Goal: Information Seeking & Learning: Learn about a topic

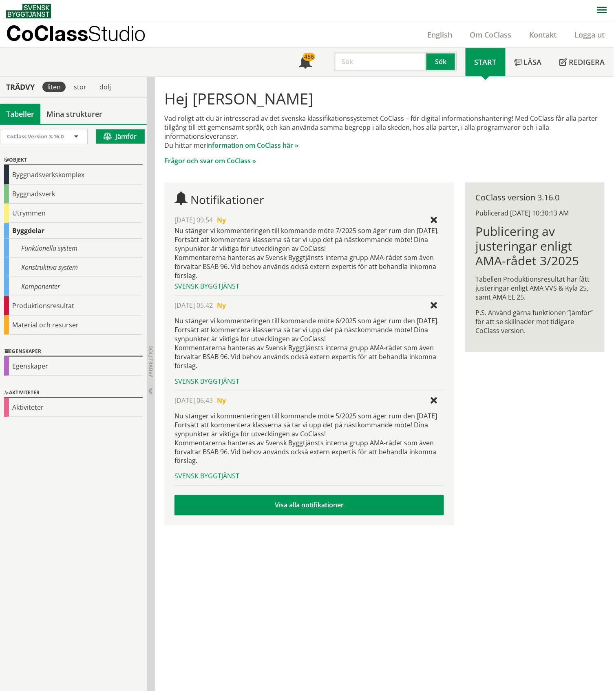
click at [79, 526] on div "CoClass Version 3.16.0 CoClass Version 3.16.0 CoClass Version 3.15.0 CoClass Ve…" at bounding box center [73, 407] width 147 height 566
click at [368, 64] on input "text" at bounding box center [380, 62] width 93 height 20
type input "våningsplan"
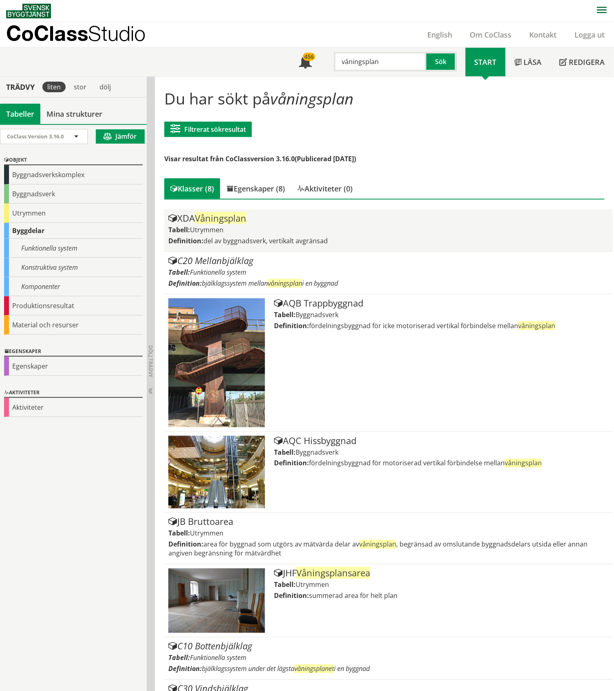
click at [228, 227] on div "Tabell: Utrymmen" at bounding box center [388, 229] width 440 height 9
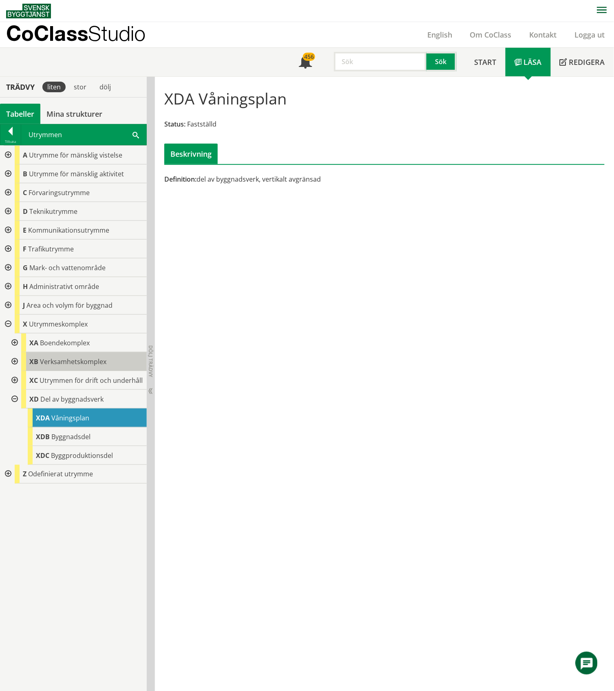
click at [96, 364] on span "Verksamhetskomplex" at bounding box center [73, 361] width 66 height 9
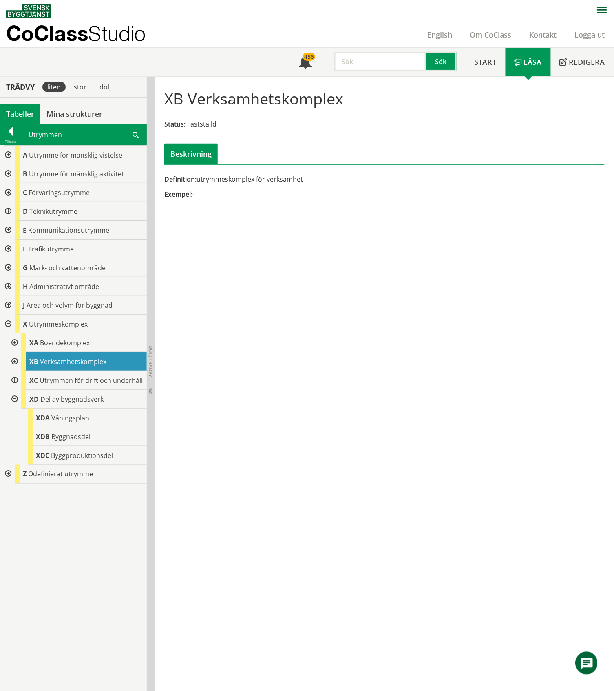
click at [29, 112] on div "Tabeller" at bounding box center [20, 114] width 40 height 20
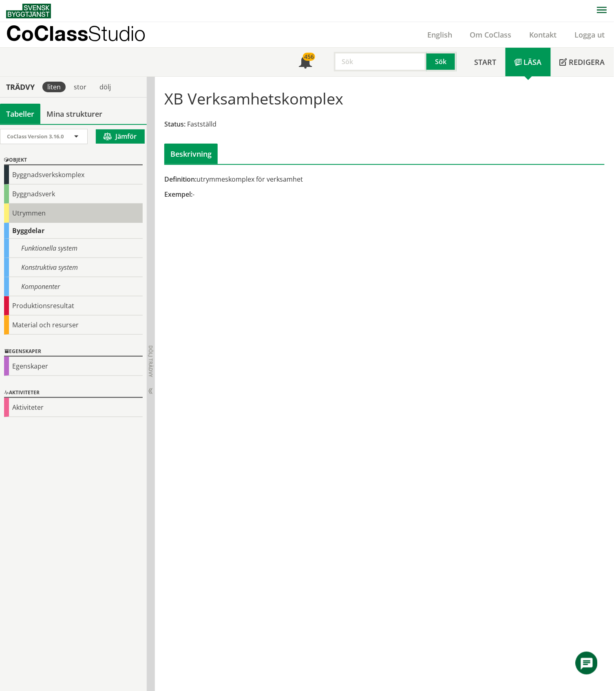
click at [38, 215] on div "Utrymmen" at bounding box center [73, 213] width 139 height 19
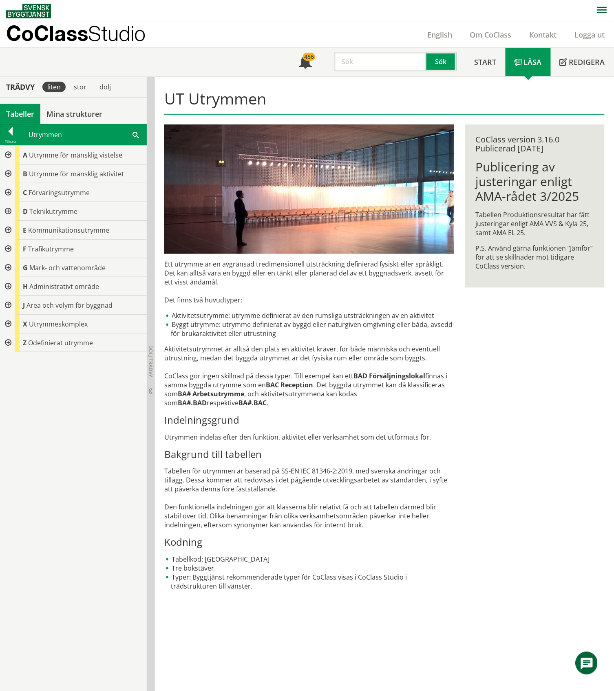
click at [357, 63] on input "text" at bounding box center [380, 62] width 93 height 20
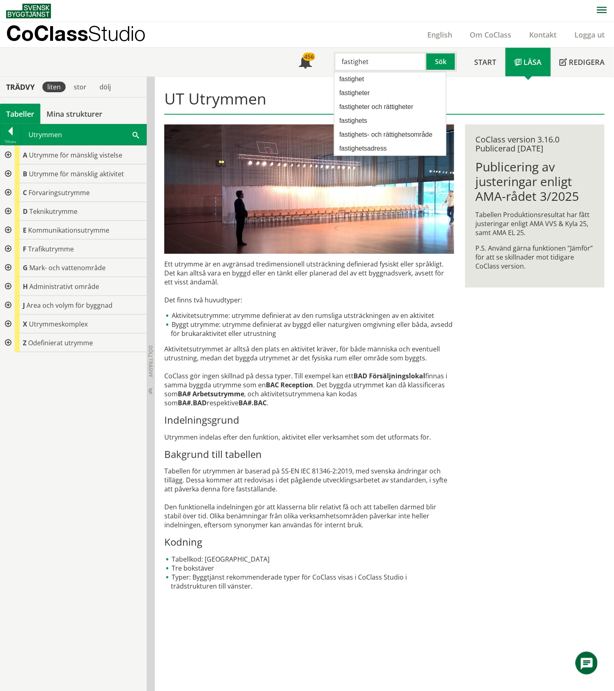
type input "fastighet"
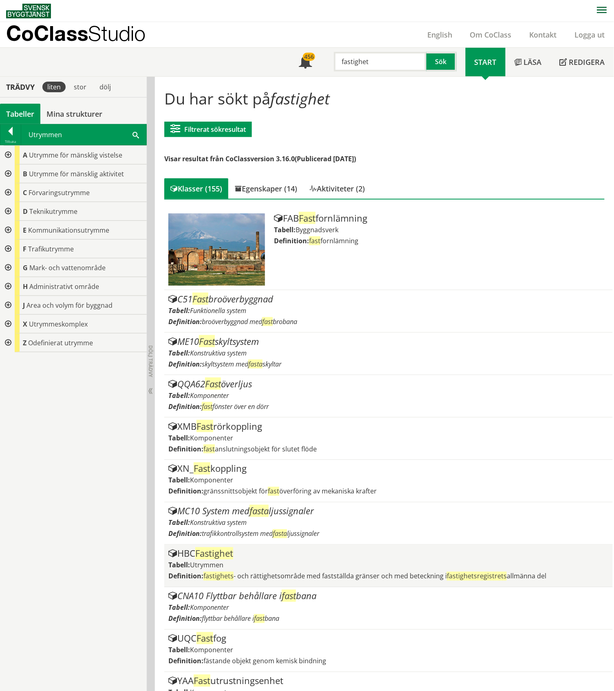
click at [245, 556] on div "HBC Fastighet" at bounding box center [388, 554] width 440 height 10
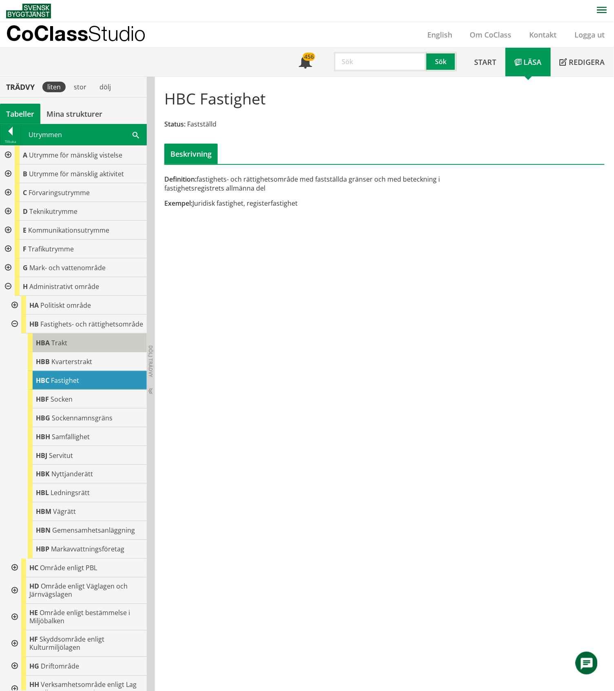
click at [80, 352] on div "HBA Trakt" at bounding box center [87, 342] width 119 height 19
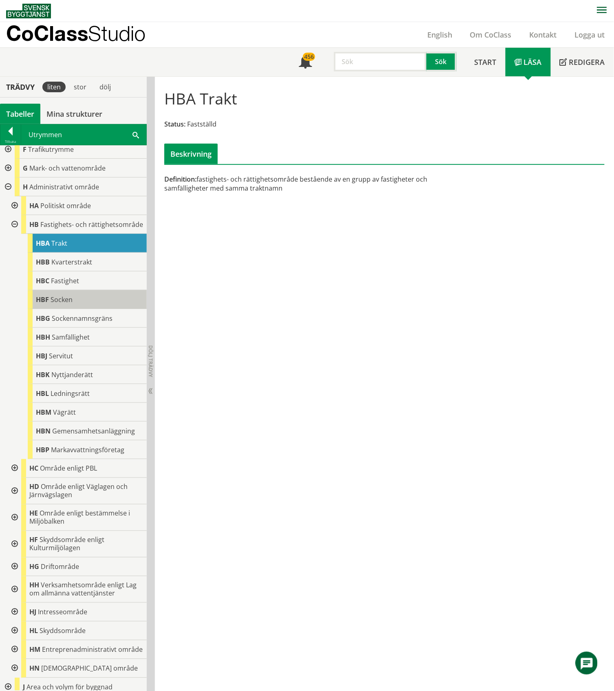
scroll to position [159, 0]
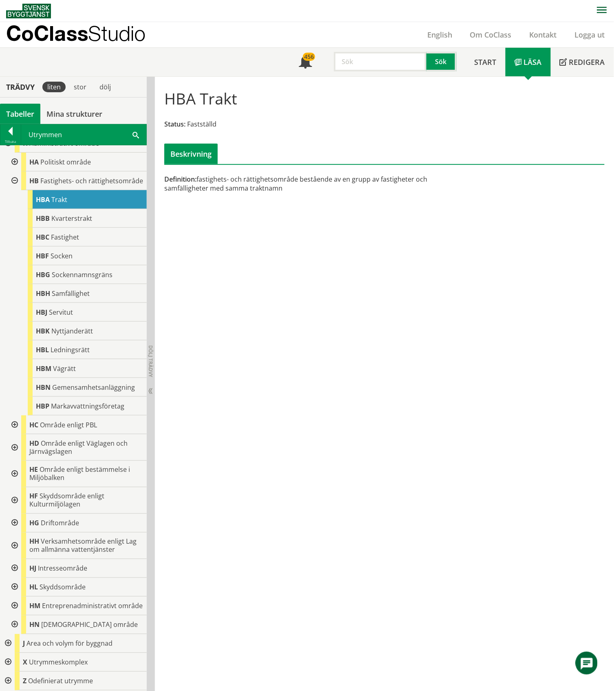
click at [13, 515] on div at bounding box center [14, 523] width 15 height 19
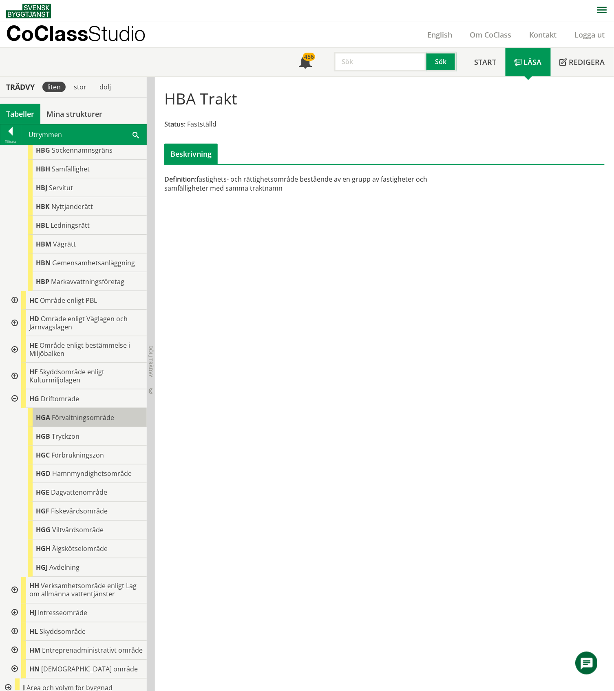
scroll to position [328, 0]
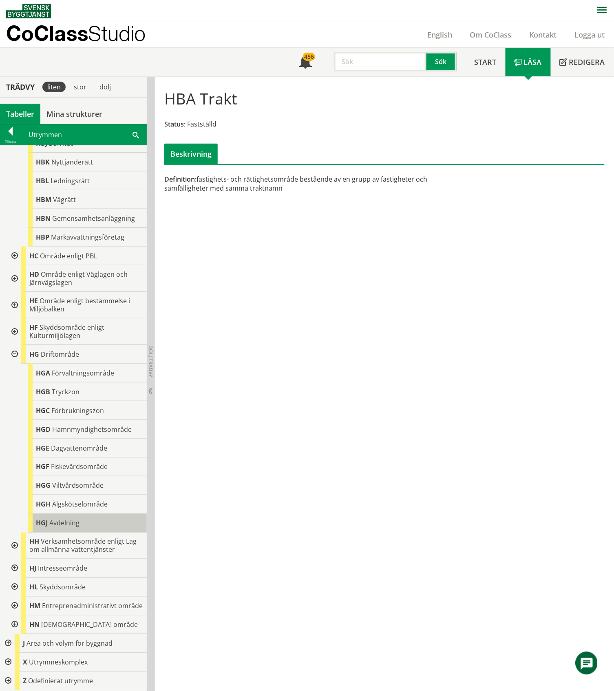
click at [69, 518] on span "Avdelning" at bounding box center [64, 522] width 30 height 9
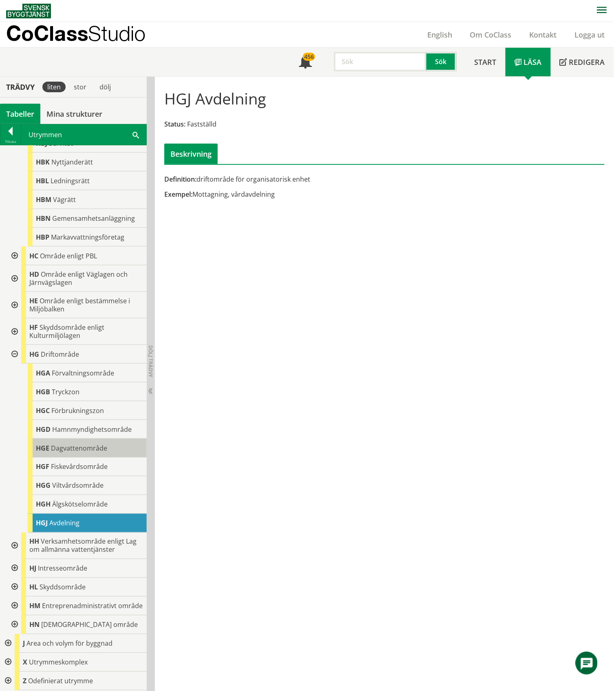
scroll to position [327, 0]
click at [13, 560] on div at bounding box center [14, 568] width 15 height 19
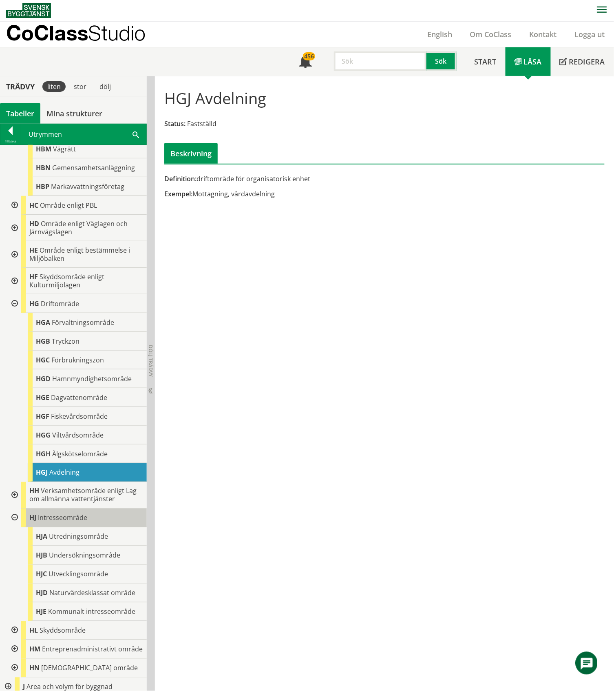
scroll to position [421, 0]
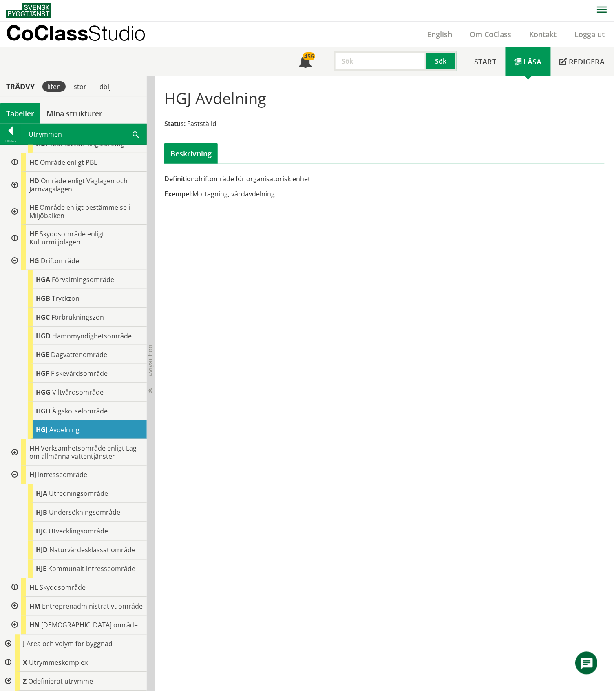
click at [13, 602] on div at bounding box center [14, 606] width 15 height 19
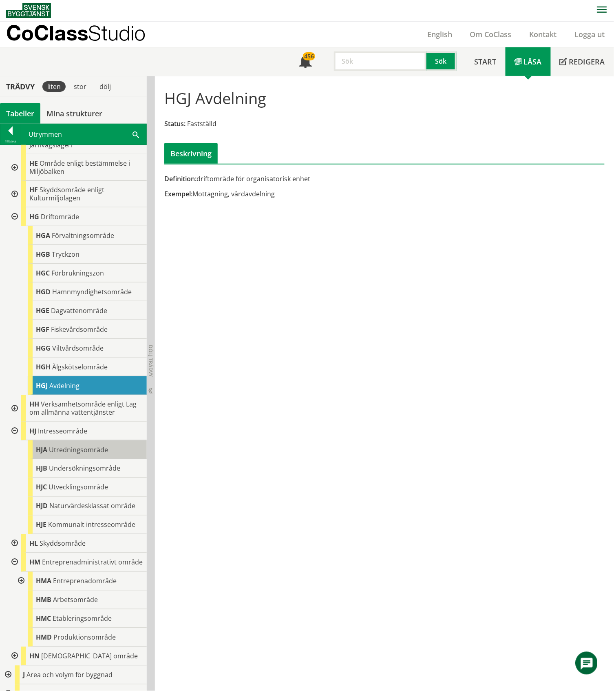
scroll to position [496, 0]
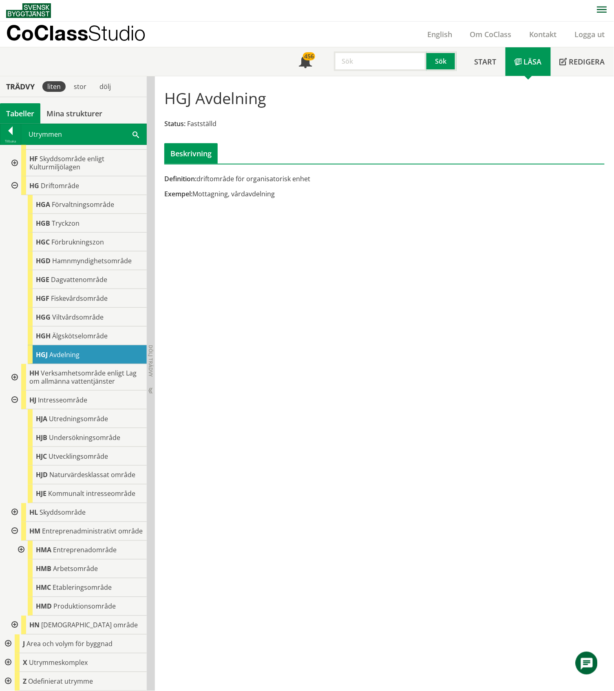
click at [21, 549] on div at bounding box center [20, 549] width 15 height 19
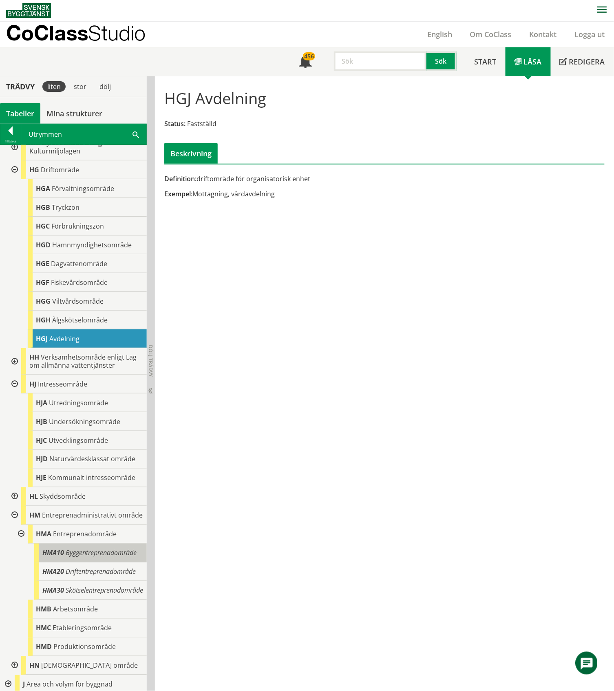
click at [84, 557] on span "Byggentreprenadområde" at bounding box center [101, 552] width 71 height 9
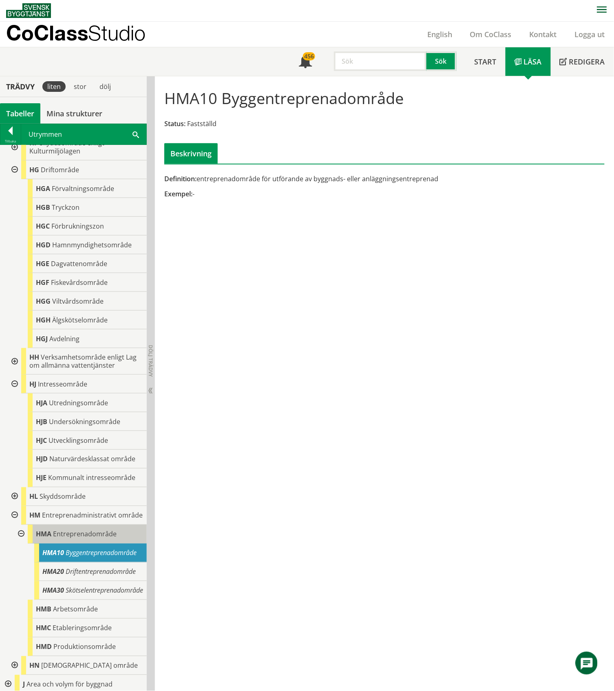
click at [71, 538] on span "Entreprenadområde" at bounding box center [85, 533] width 64 height 9
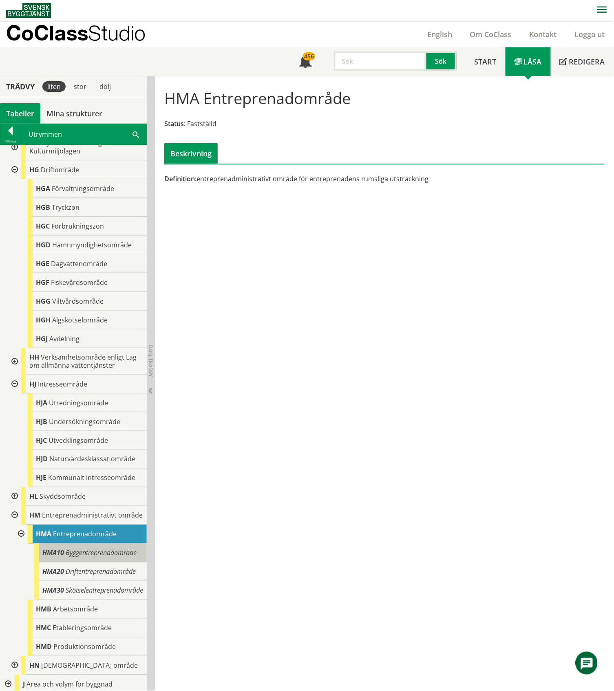
scroll to position [576, 0]
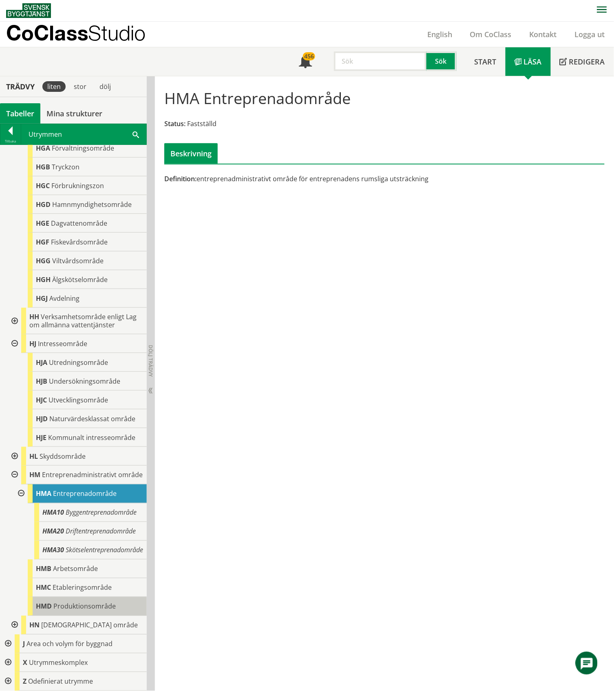
click at [78, 606] on span "Produktionsområde" at bounding box center [84, 606] width 62 height 9
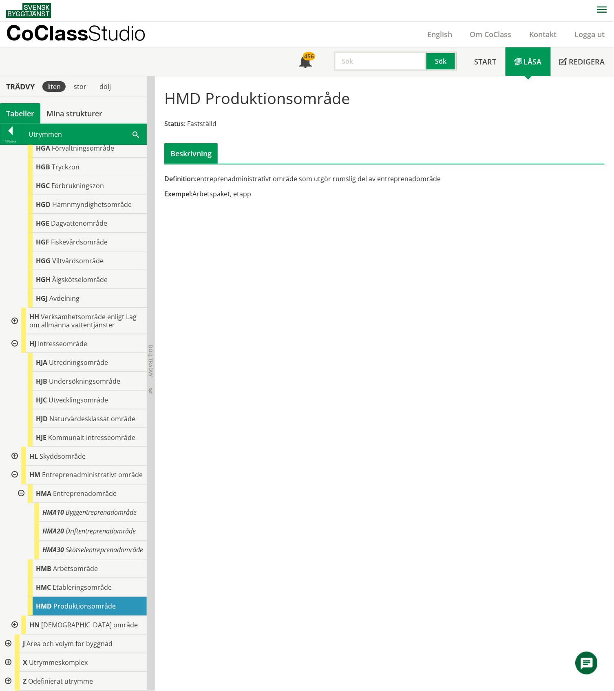
click at [7, 662] on div at bounding box center [7, 662] width 15 height 19
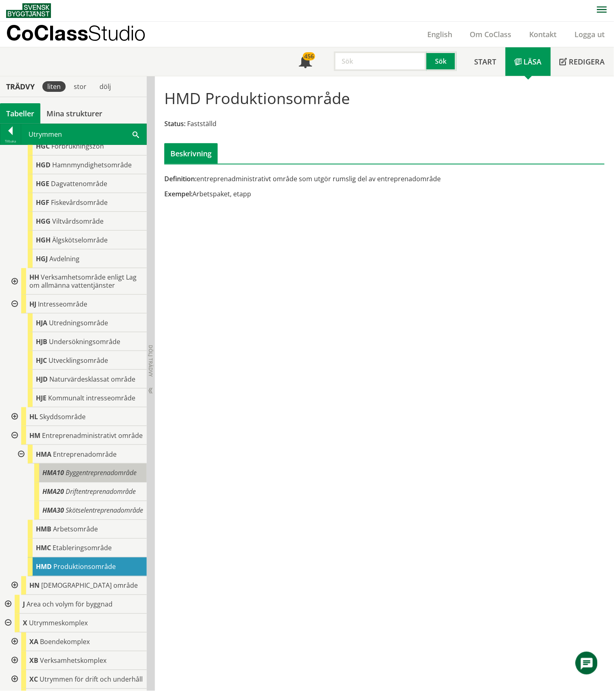
scroll to position [659, 0]
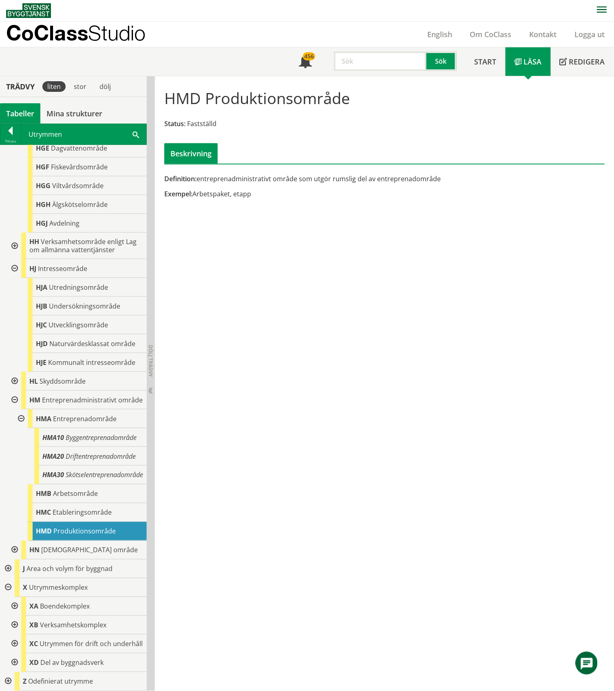
click at [14, 664] on div at bounding box center [14, 662] width 15 height 19
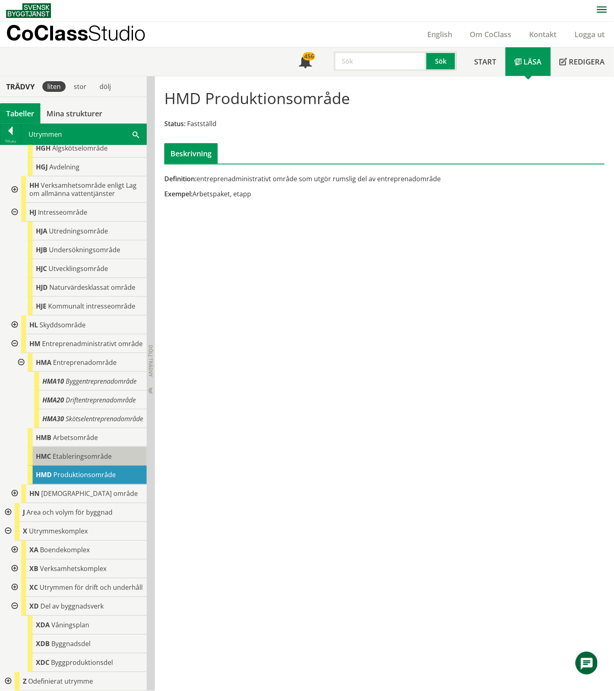
scroll to position [715, 0]
click at [72, 645] on span "Byggnadsdel" at bounding box center [70, 643] width 39 height 9
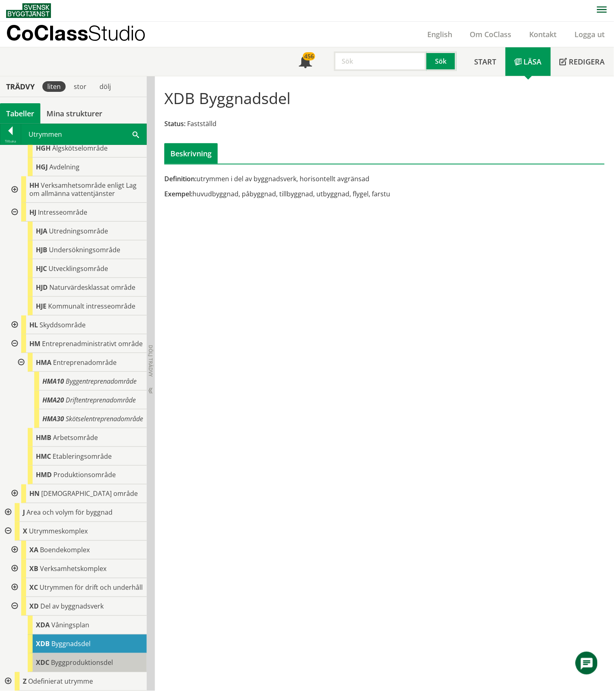
click at [67, 662] on span "Byggproduktionsdel" at bounding box center [82, 662] width 62 height 9
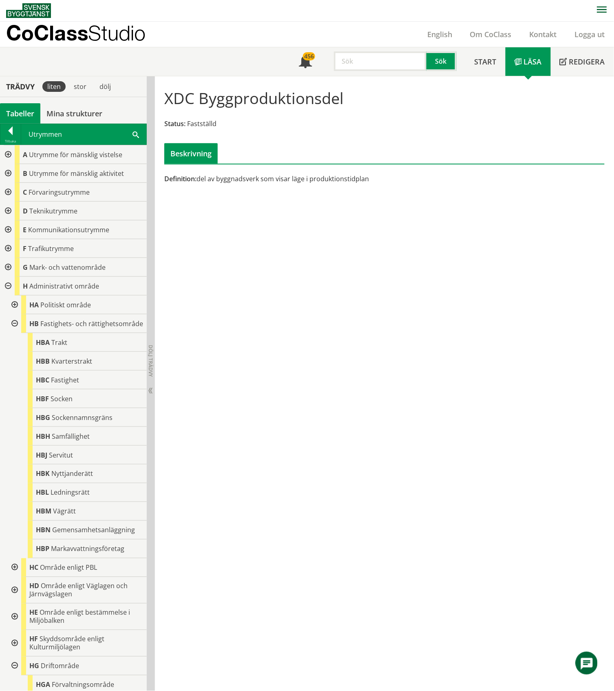
click at [354, 62] on input "text" at bounding box center [380, 61] width 93 height 20
type input "underhåll"
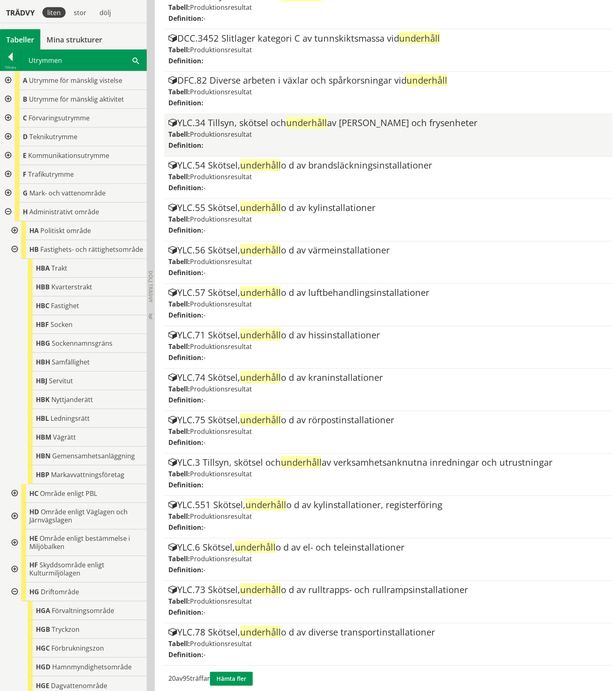
scroll to position [395, 0]
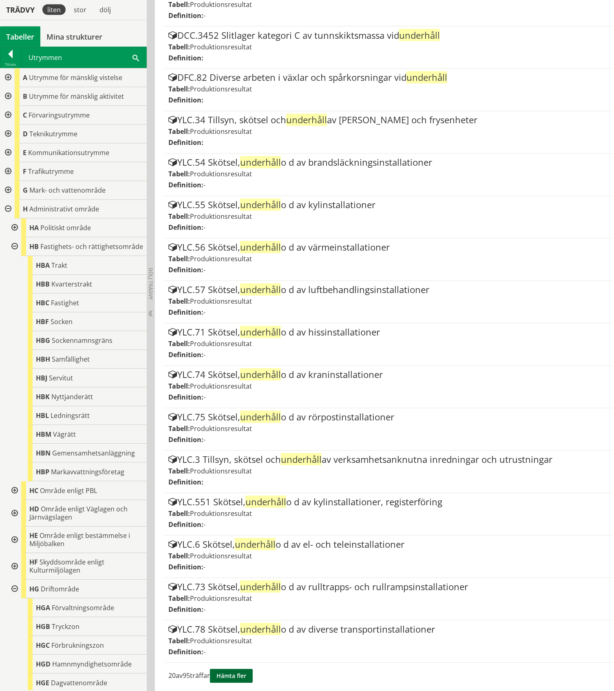
click at [234, 674] on button "Hämta fler" at bounding box center [231, 676] width 43 height 14
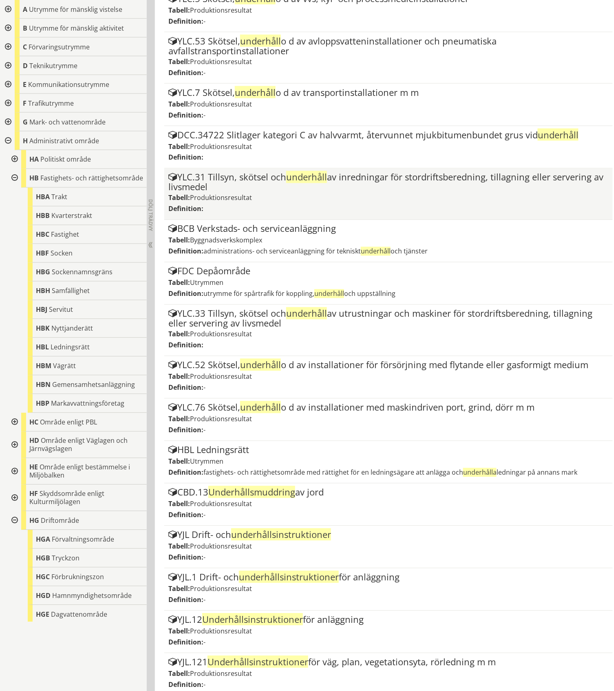
scroll to position [1298, 0]
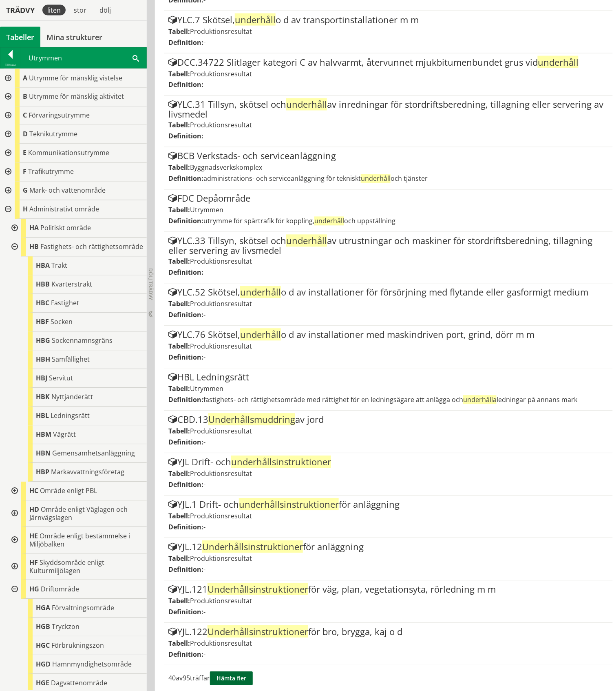
click at [237, 671] on button "Hämta fler" at bounding box center [231, 678] width 43 height 14
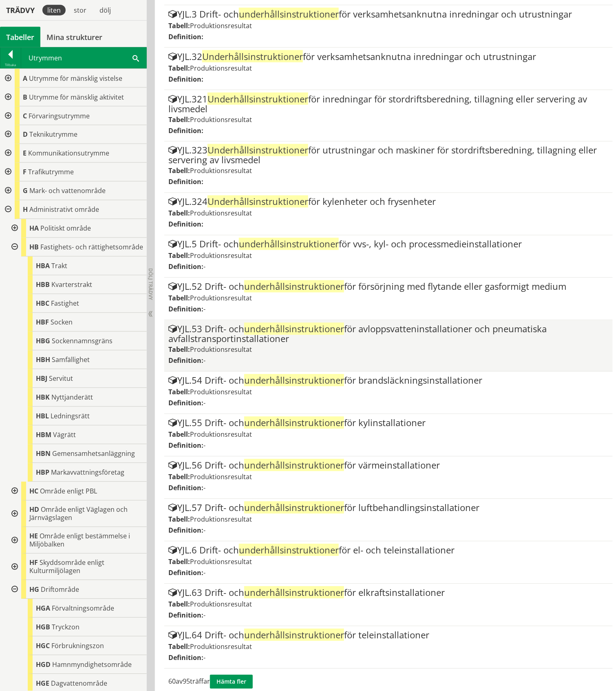
scroll to position [2170, 0]
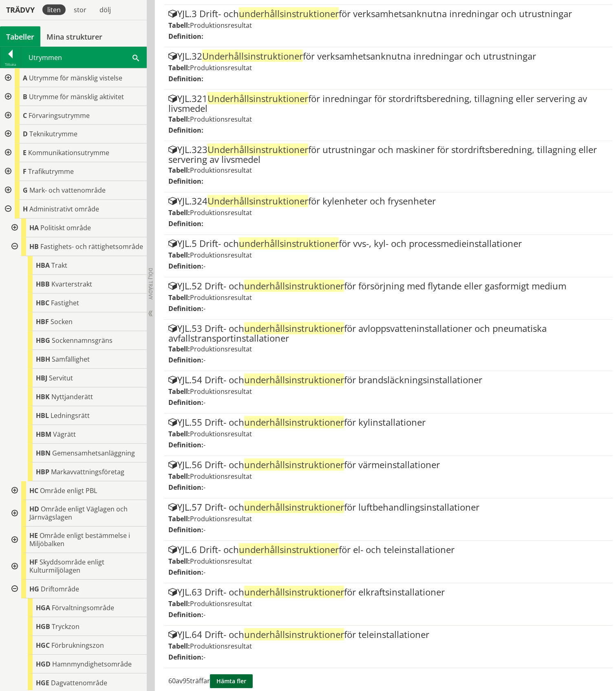
click at [234, 674] on button "Hämta fler" at bounding box center [231, 681] width 43 height 14
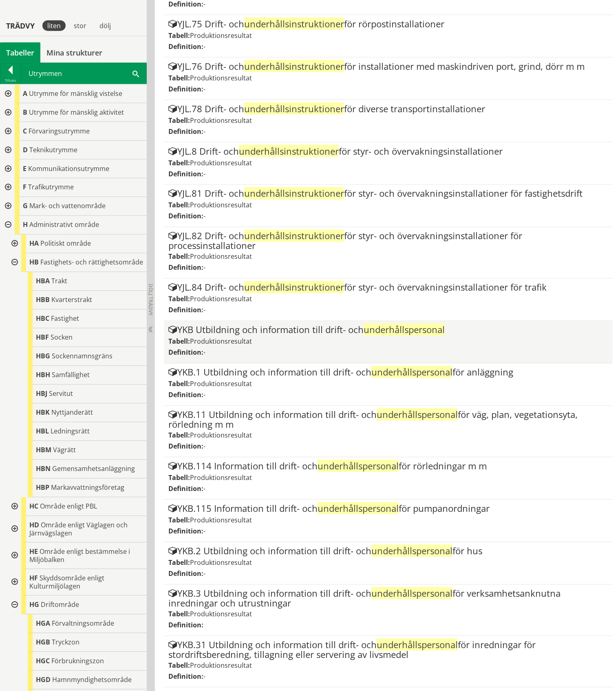
scroll to position [3061, 0]
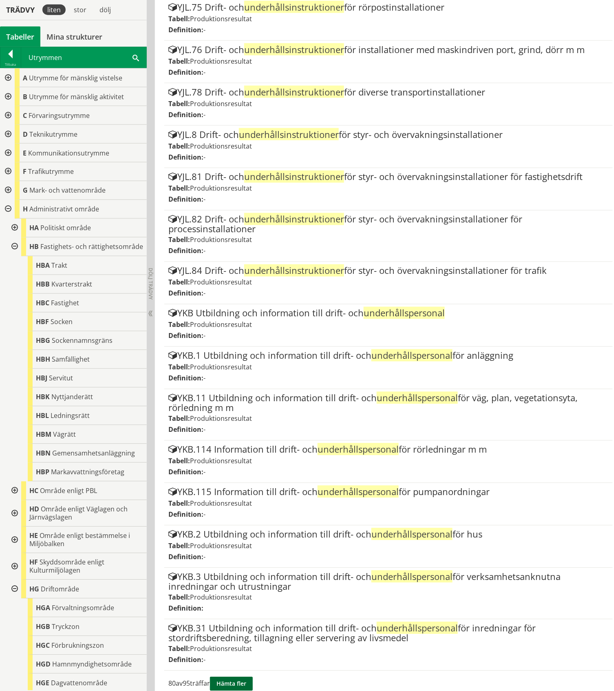
click at [242, 677] on button "Hämta fler" at bounding box center [231, 684] width 43 height 14
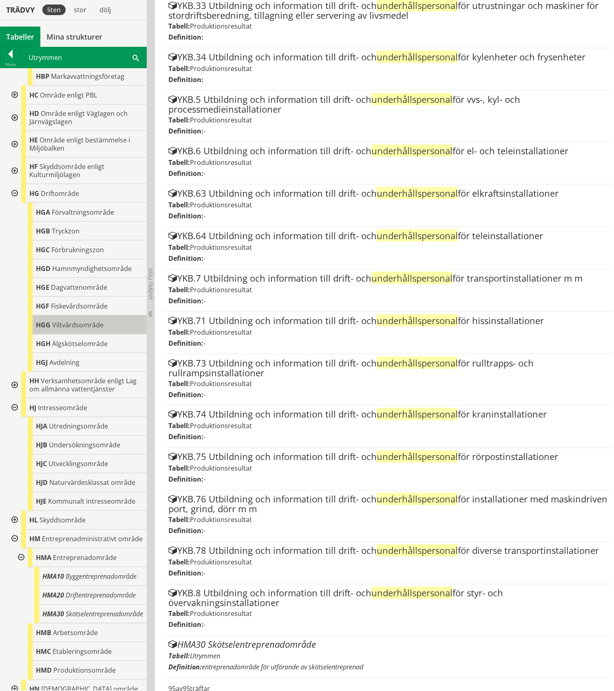
scroll to position [367, 0]
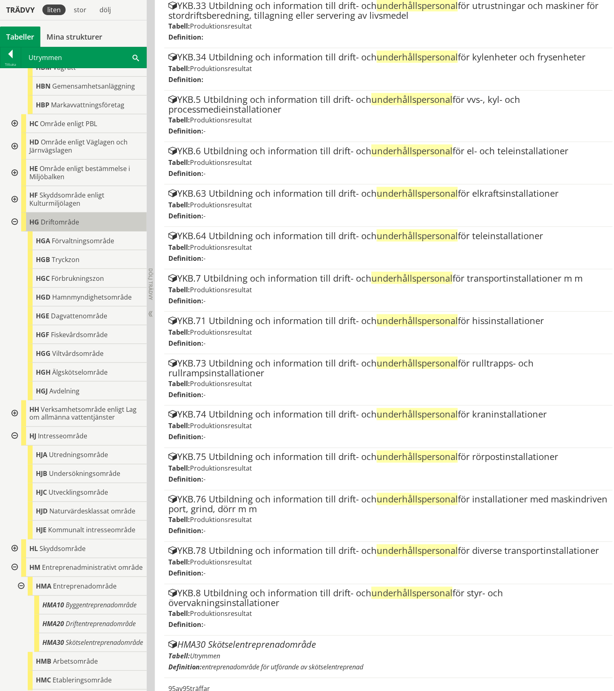
click at [52, 226] on span "Driftområde" at bounding box center [60, 221] width 38 height 9
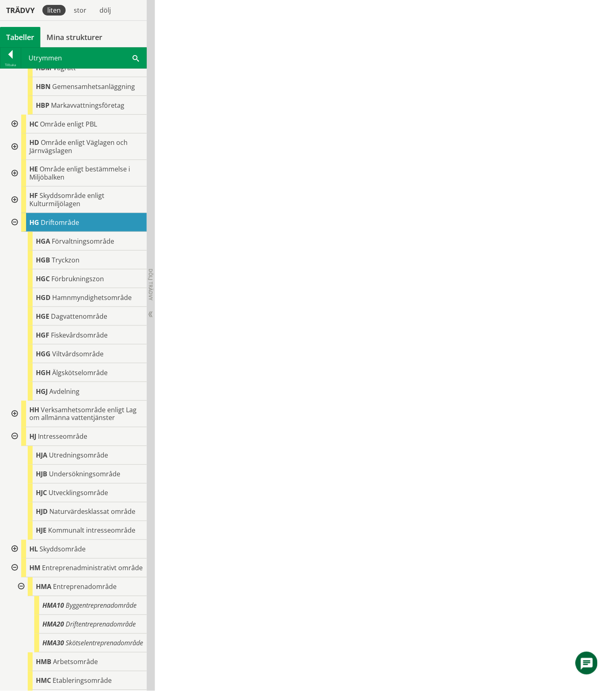
click at [90, 224] on div "HG Driftområde" at bounding box center [84, 222] width 126 height 19
click at [80, 246] on span "Förvaltningsområde" at bounding box center [83, 241] width 62 height 9
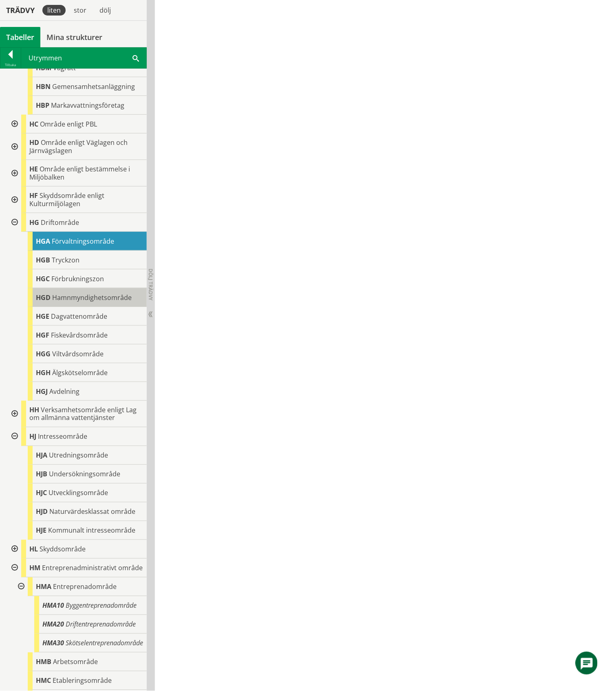
click at [69, 307] on div "HGD Hamnmyndighetsområde" at bounding box center [87, 297] width 119 height 19
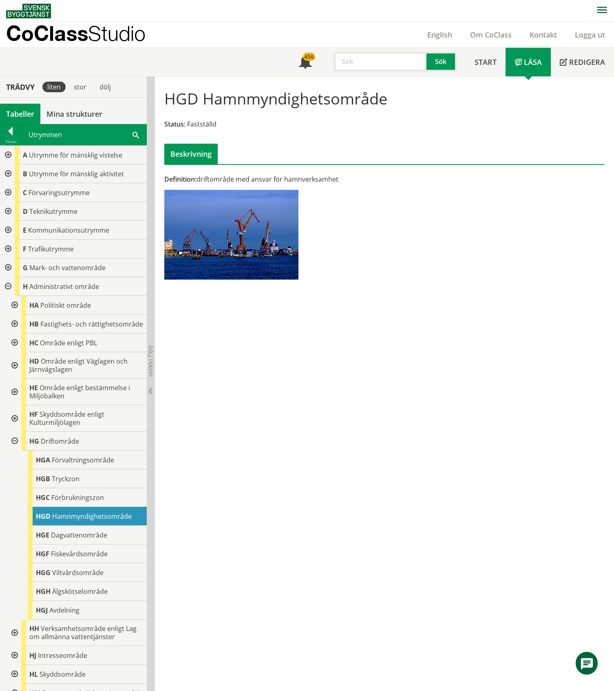
scroll to position [1, 0]
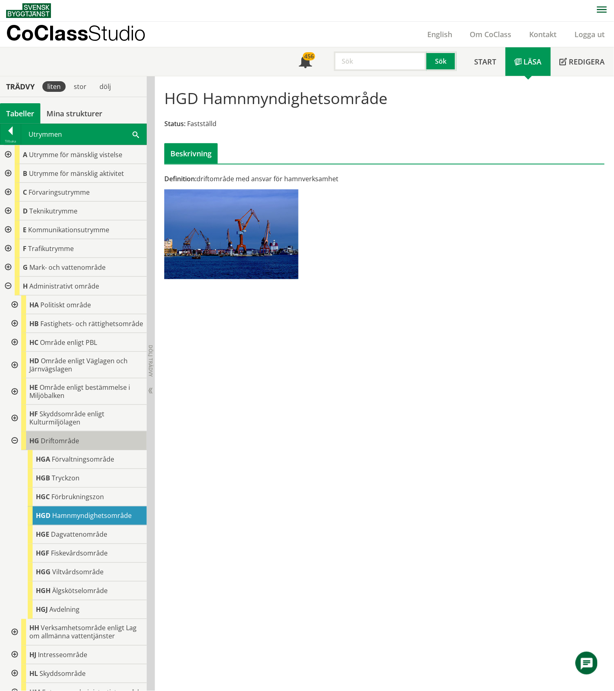
click at [58, 445] on span "Driftområde" at bounding box center [60, 440] width 38 height 9
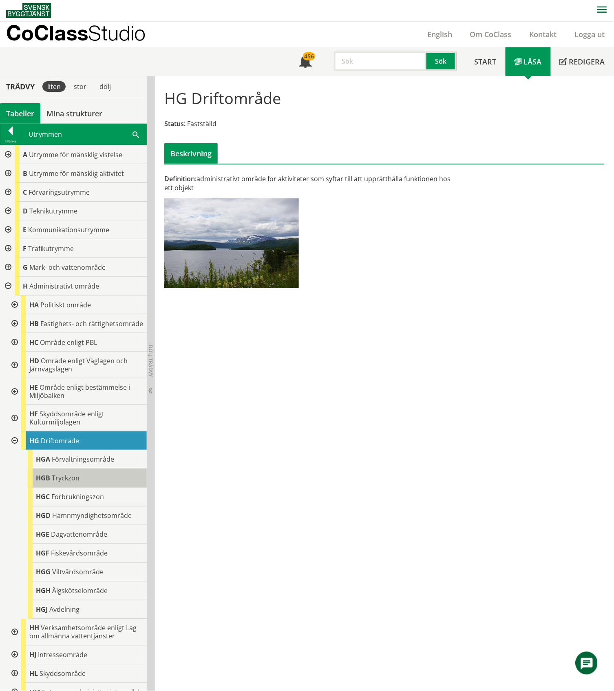
click at [87, 483] on div "HGB Tryckzon" at bounding box center [87, 478] width 119 height 19
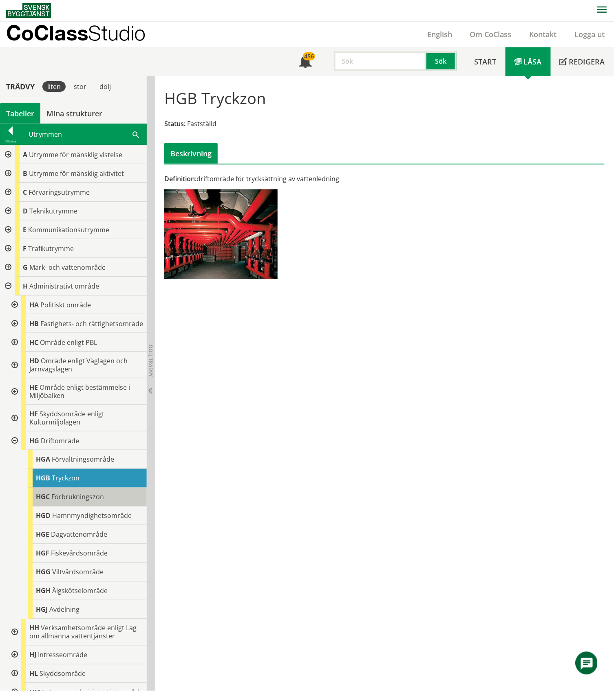
click at [80, 501] on span "Förbrukningszon" at bounding box center [77, 496] width 53 height 9
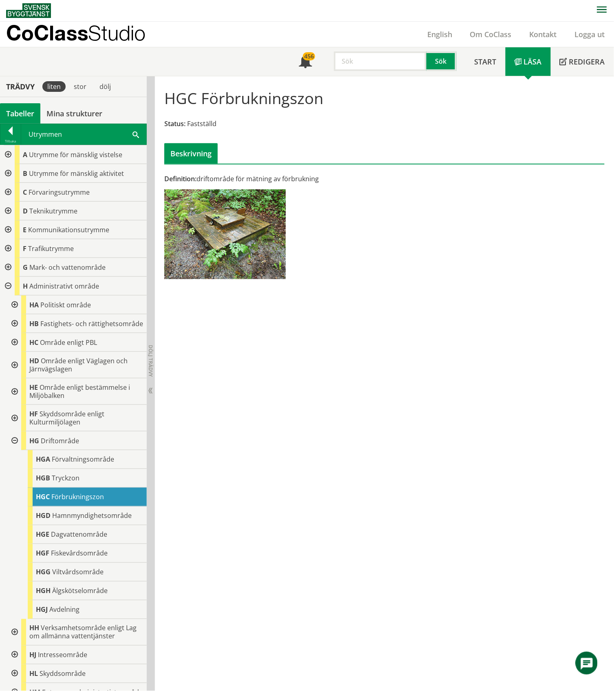
click at [363, 60] on input "text" at bounding box center [380, 61] width 93 height 20
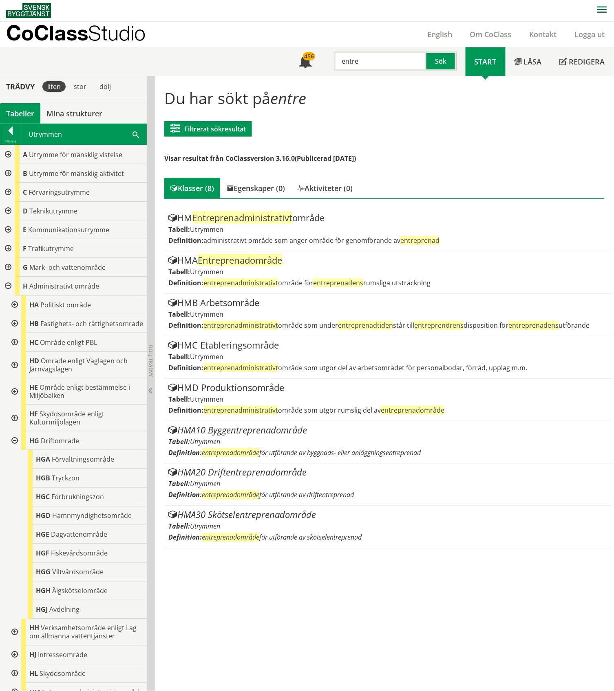
click at [7, 209] on div at bounding box center [7, 211] width 15 height 19
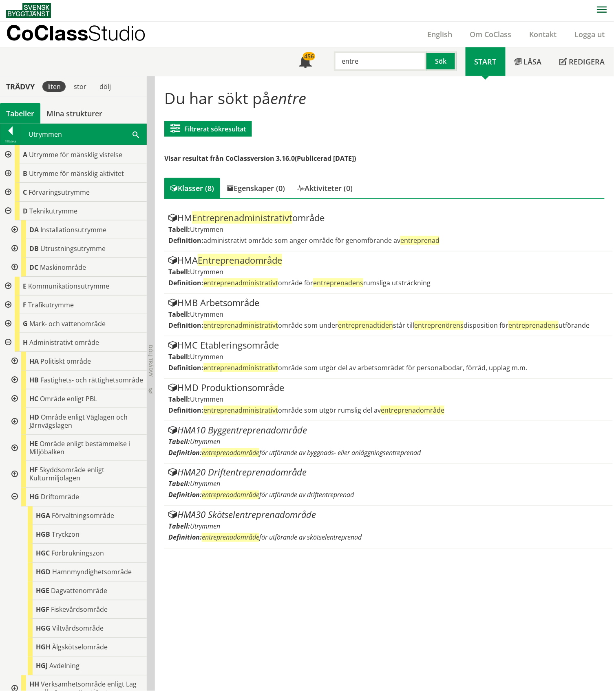
click at [6, 209] on div at bounding box center [7, 211] width 15 height 19
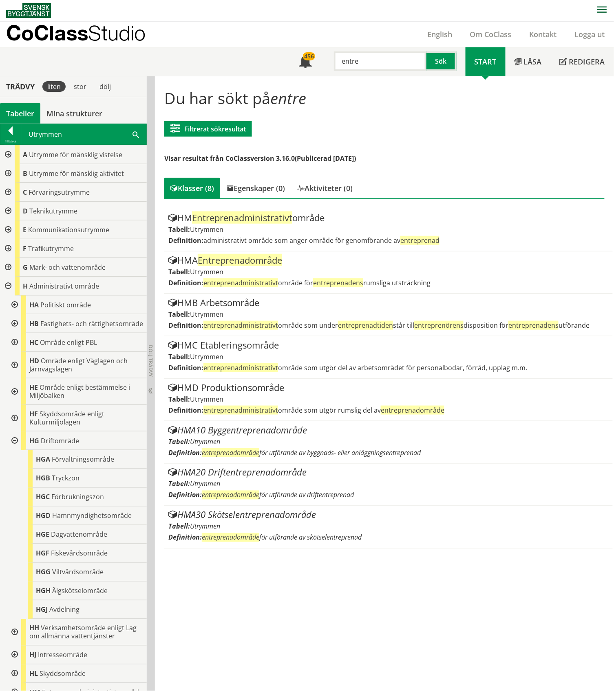
click at [7, 170] on div at bounding box center [7, 173] width 15 height 19
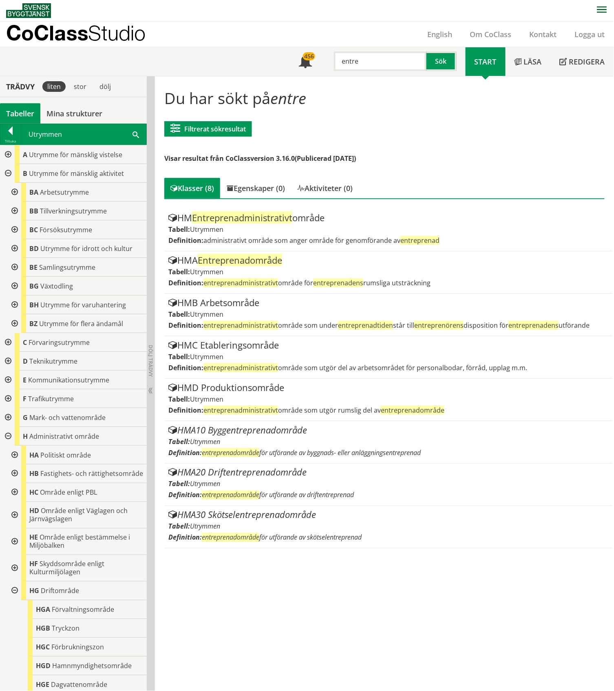
click at [16, 268] on div at bounding box center [14, 267] width 15 height 19
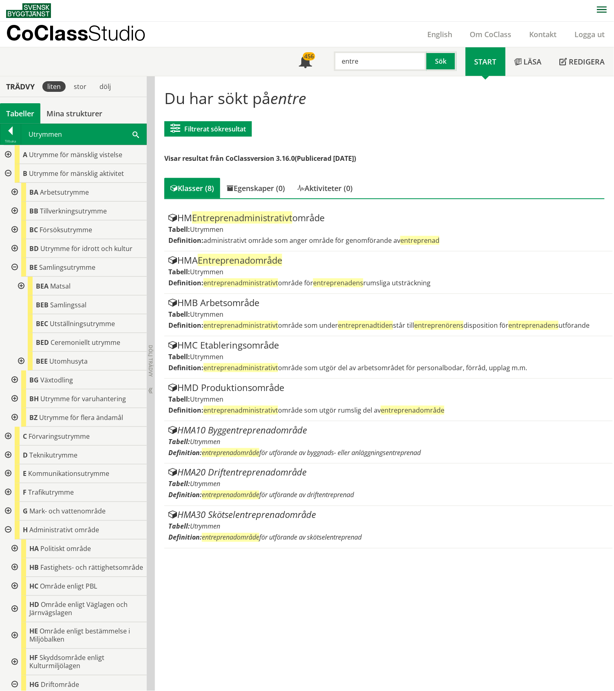
click at [16, 268] on div at bounding box center [14, 267] width 15 height 19
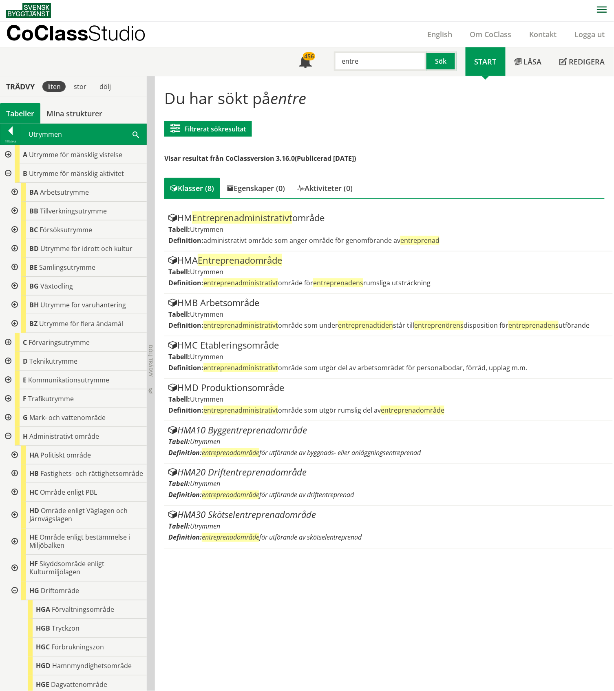
click at [8, 172] on div at bounding box center [7, 173] width 15 height 19
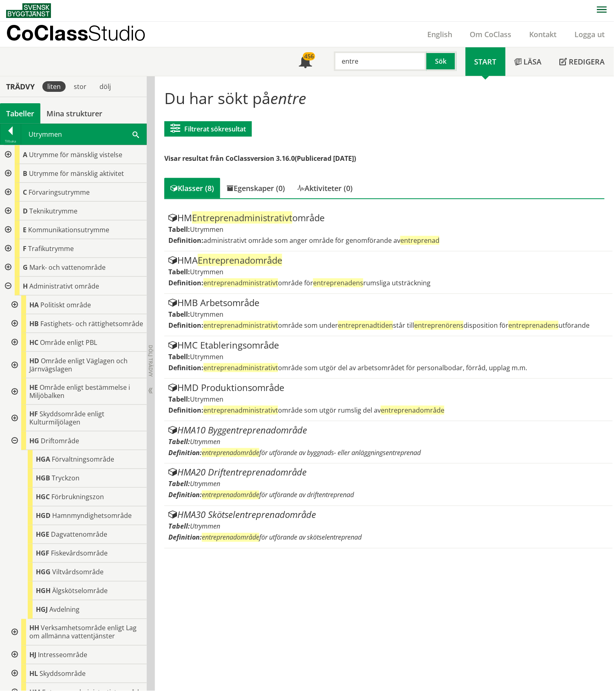
drag, startPoint x: 366, startPoint y: 61, endPoint x: 324, endPoint y: 61, distance: 42.4
click at [324, 61] on div "entre Sök" at bounding box center [393, 59] width 145 height 24
type input "rwc"
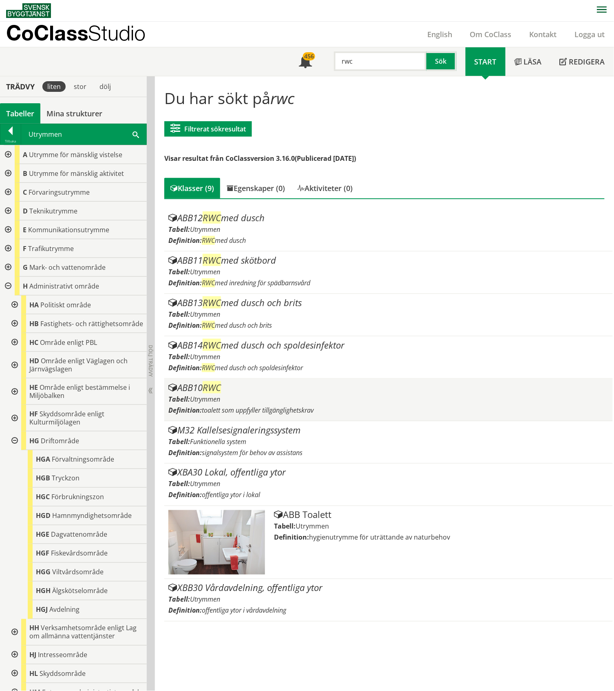
click at [271, 395] on div "Tabell: Utrymmen" at bounding box center [388, 398] width 440 height 9
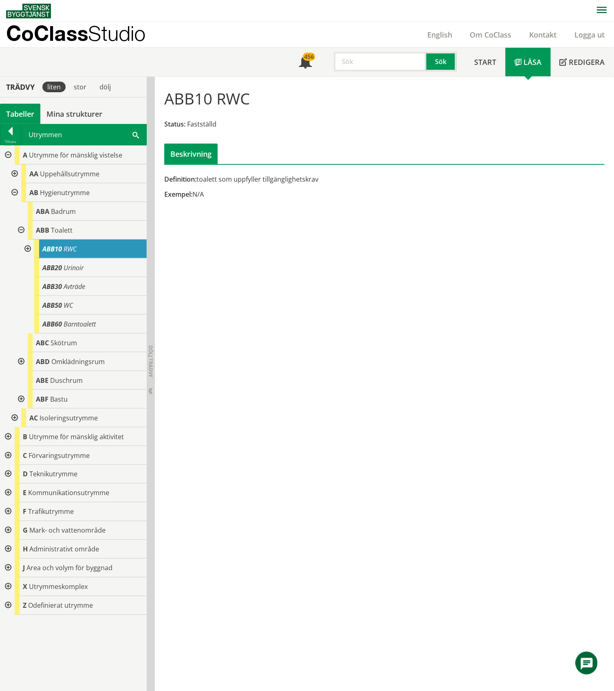
click at [26, 248] on div at bounding box center [27, 248] width 15 height 19
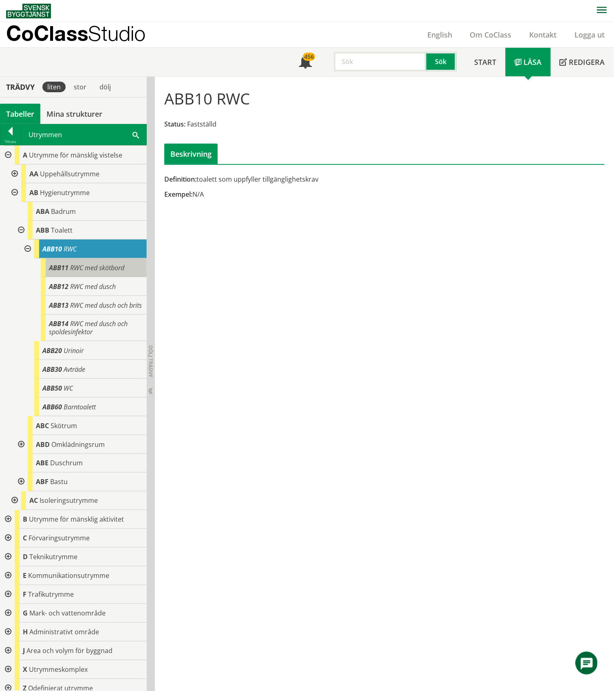
click at [93, 268] on span "RWC med skötbord" at bounding box center [97, 267] width 54 height 9
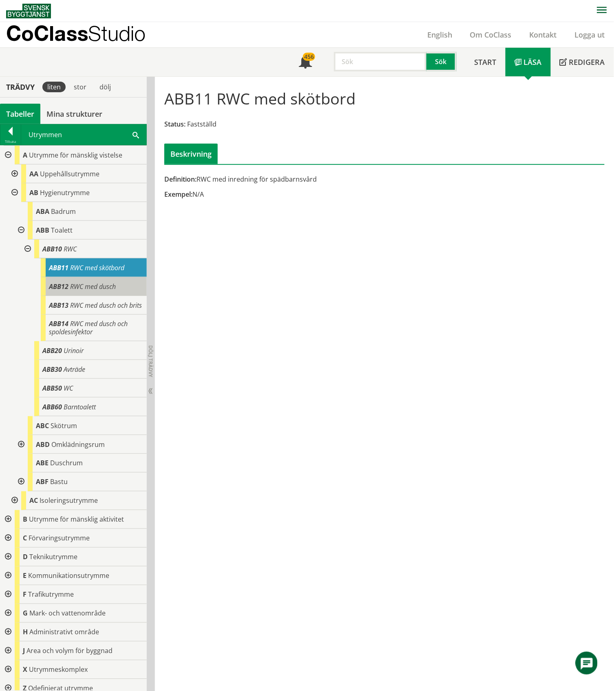
click at [91, 286] on span "RWC med dusch" at bounding box center [93, 286] width 46 height 9
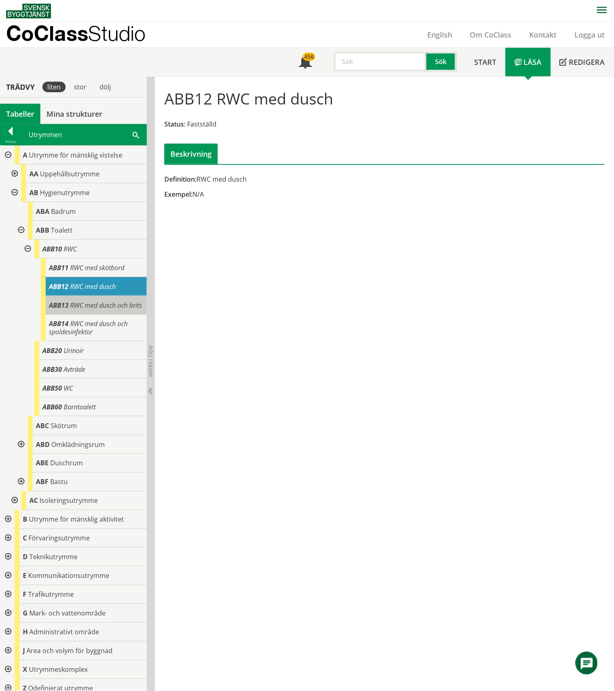
click at [89, 302] on span "RWC med dusch och brits" at bounding box center [106, 305] width 72 height 9
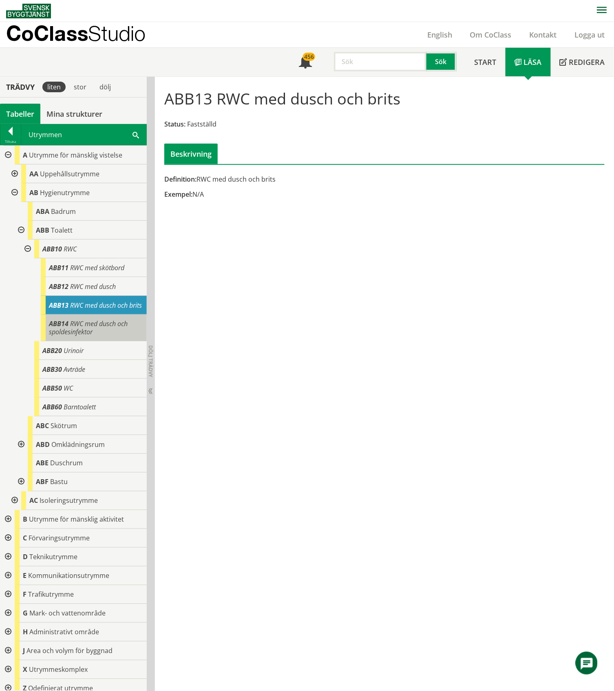
click at [88, 332] on span "RWC med dusch och spoldesinfektor" at bounding box center [88, 327] width 79 height 17
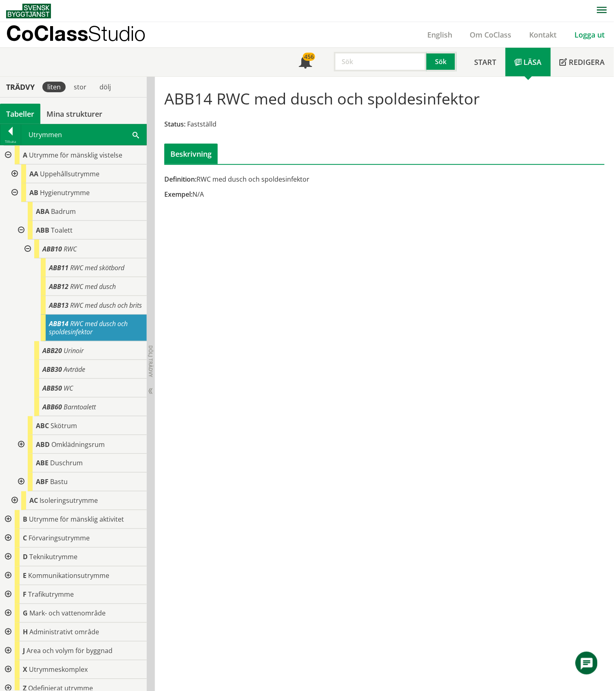
click at [595, 36] on link "Logga ut" at bounding box center [590, 35] width 48 height 10
